Goal: Find specific fact: Find specific fact

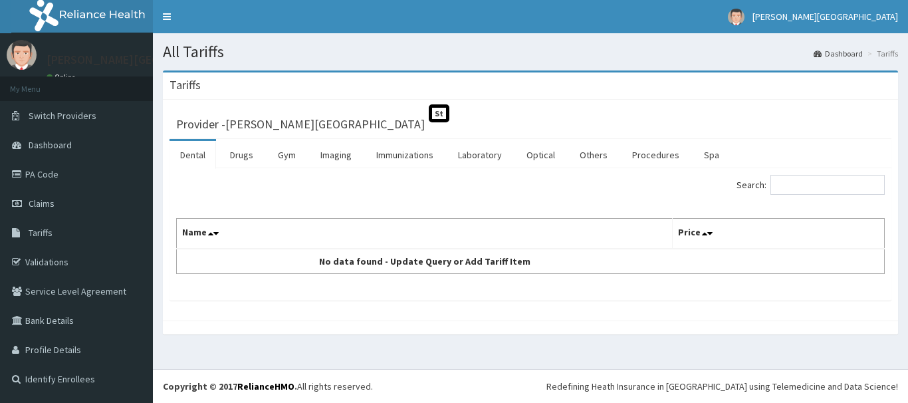
click at [821, 164] on ul "Dental Drugs Gym Imaging Immunizations Laboratory Optical Others Procedures Spa" at bounding box center [531, 153] width 722 height 29
click at [818, 183] on input "Search:" at bounding box center [828, 185] width 114 height 20
type input "DERMACT"
click at [245, 156] on link "Drugs" at bounding box center [241, 155] width 45 height 28
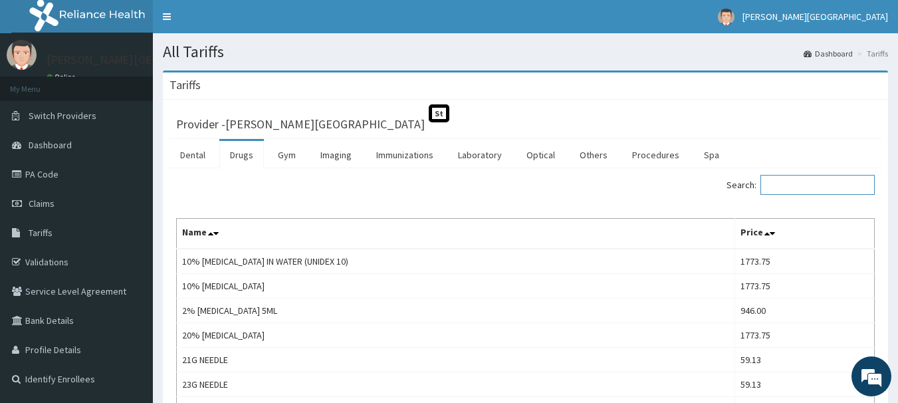
click at [810, 179] on input "Search:" at bounding box center [818, 185] width 114 height 20
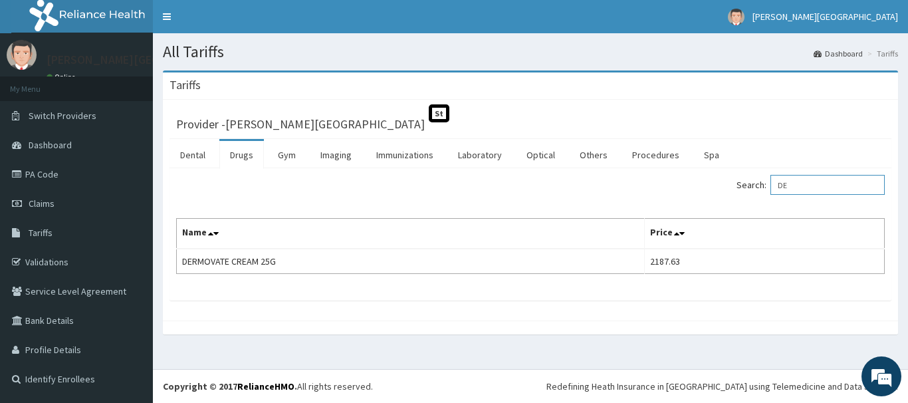
type input "D"
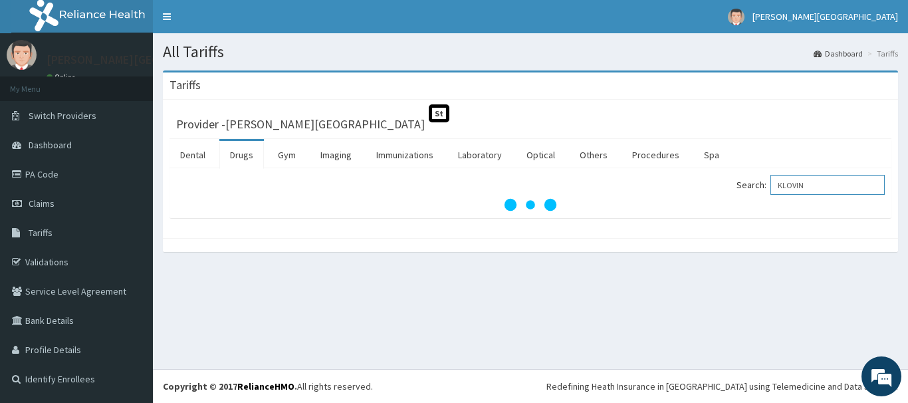
click at [817, 180] on input "KLOVIN" at bounding box center [828, 185] width 114 height 20
type input "K"
type input "CLOTR"
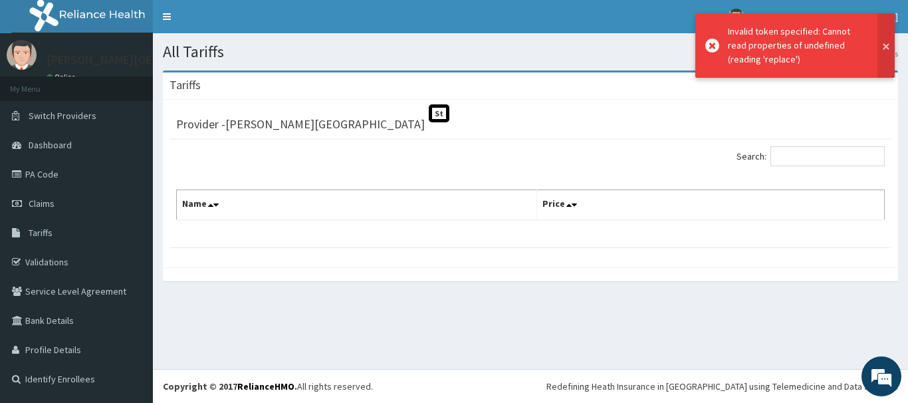
click at [884, 47] on button at bounding box center [886, 45] width 17 height 64
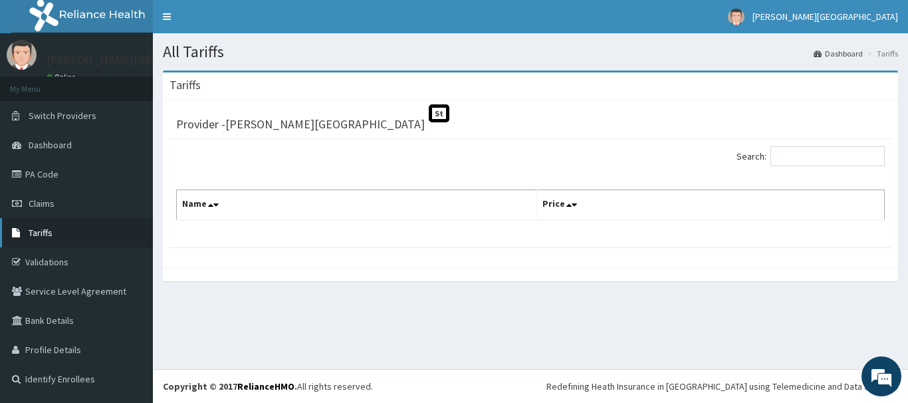
click at [66, 224] on link "Tariffs" at bounding box center [76, 232] width 153 height 29
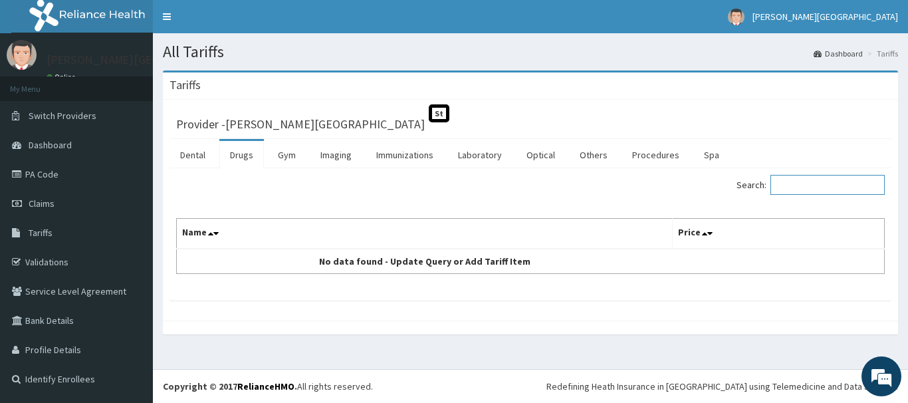
click at [850, 190] on input "Search:" at bounding box center [828, 185] width 114 height 20
drag, startPoint x: 824, startPoint y: 187, endPoint x: 731, endPoint y: 187, distance: 93.1
click at [732, 187] on div "Search: CLOTRI" at bounding box center [713, 186] width 344 height 23
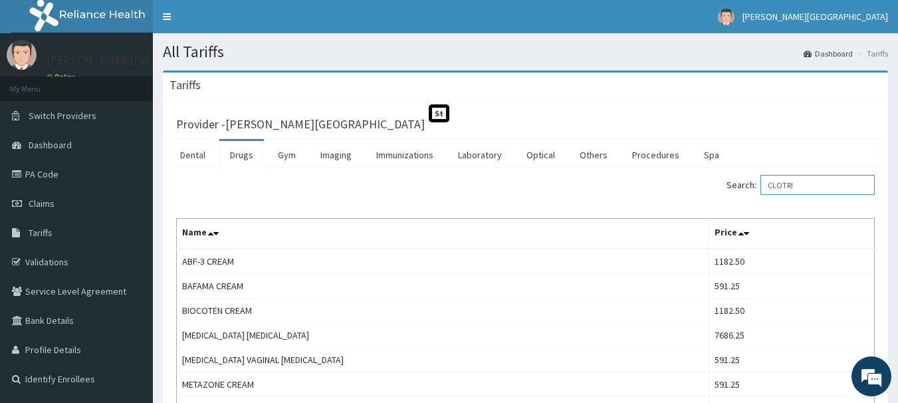
type input "C"
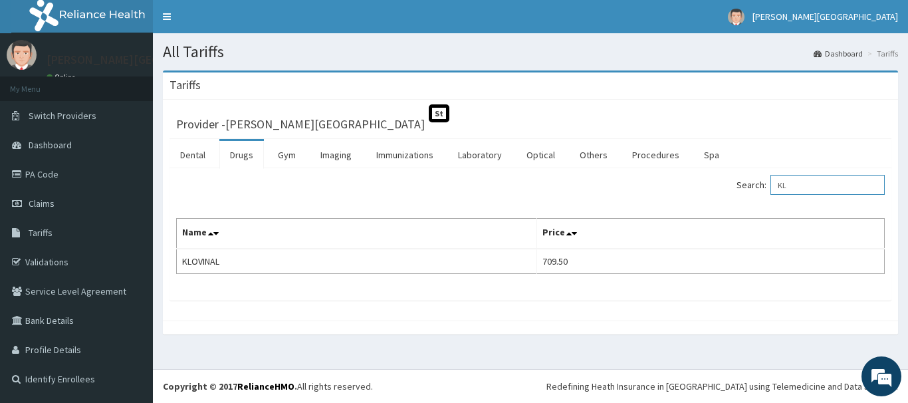
type input "K"
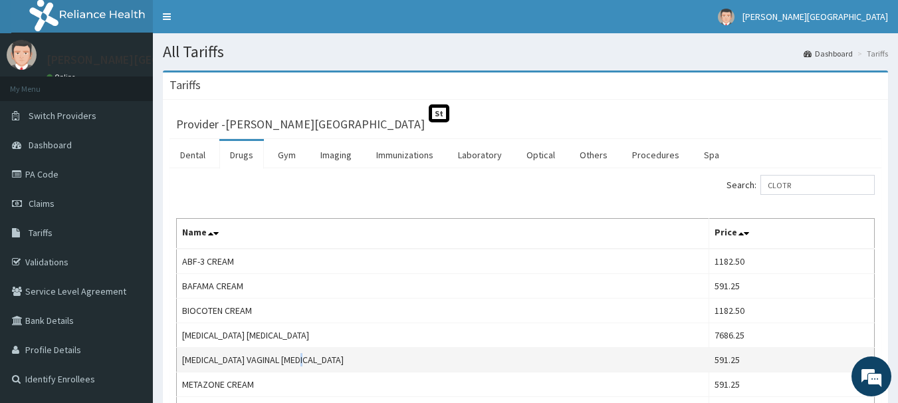
drag, startPoint x: 308, startPoint y: 361, endPoint x: 457, endPoint y: 362, distance: 148.9
click at [427, 359] on td "[MEDICAL_DATA] VAGINAL [MEDICAL_DATA]" at bounding box center [443, 360] width 533 height 25
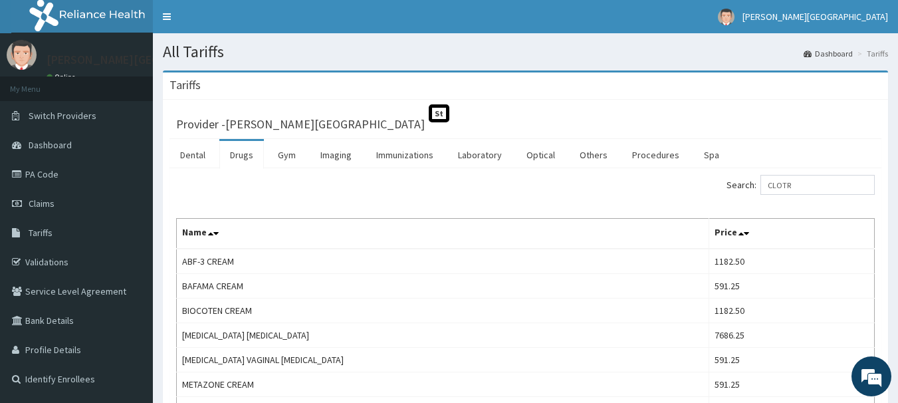
drag, startPoint x: 809, startPoint y: 172, endPoint x: 806, endPoint y: 182, distance: 10.3
click at [807, 180] on div "Search: CLOTR Name Price ABF-3 CREAM 1182.50 BAFAMA CREAM 591.25 BIOCOTEN CREAM…" at bounding box center [526, 406] width 712 height 477
drag, startPoint x: 806, startPoint y: 186, endPoint x: 755, endPoint y: 187, distance: 51.2
click at [759, 187] on label "Search: CLOTR" at bounding box center [801, 185] width 148 height 20
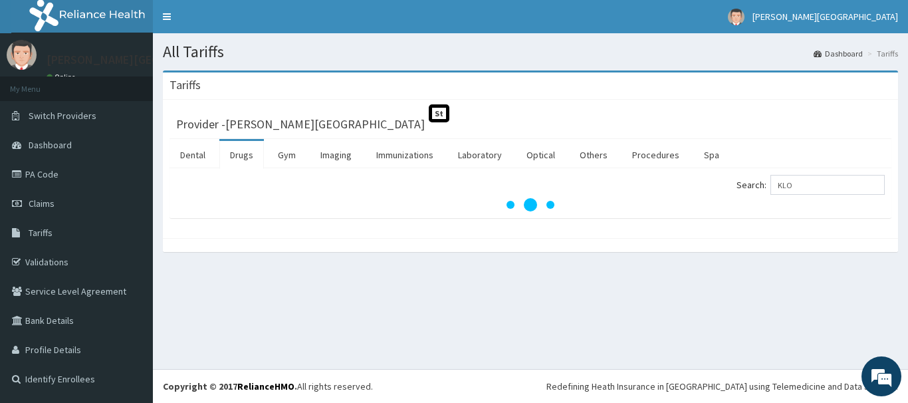
click at [175, 251] on div at bounding box center [530, 245] width 735 height 14
click at [814, 191] on input "KLO" at bounding box center [828, 185] width 114 height 20
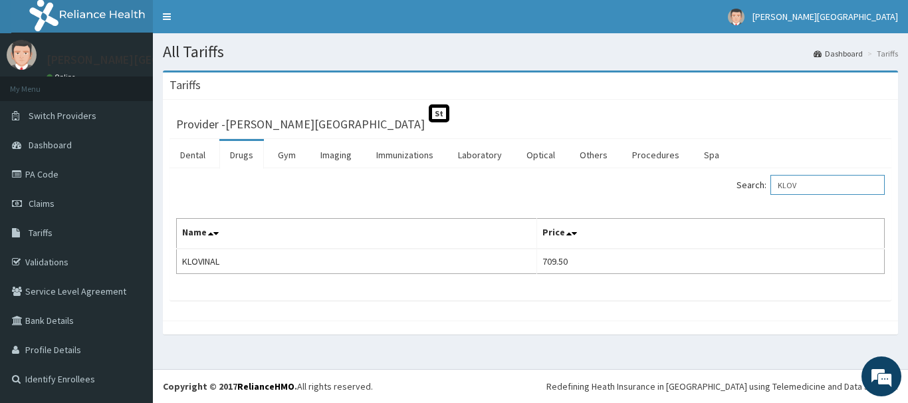
type input "KLOV"
